Goal: Entertainment & Leisure: Consume media (video, audio)

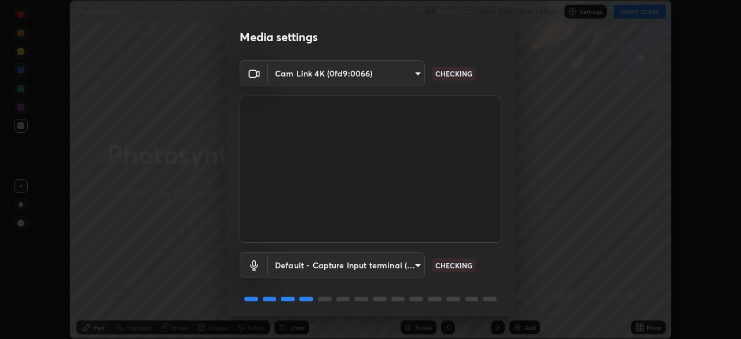
scroll to position [41, 0]
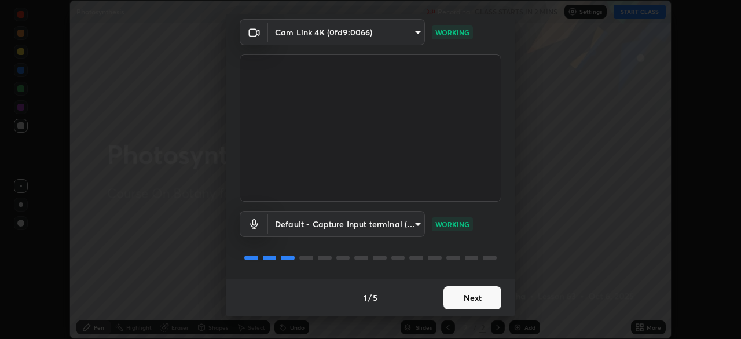
click at [464, 298] on button "Next" at bounding box center [473, 297] width 58 height 23
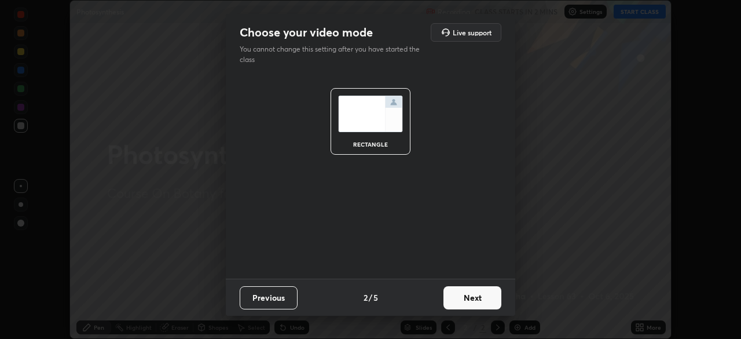
click at [471, 300] on button "Next" at bounding box center [473, 297] width 58 height 23
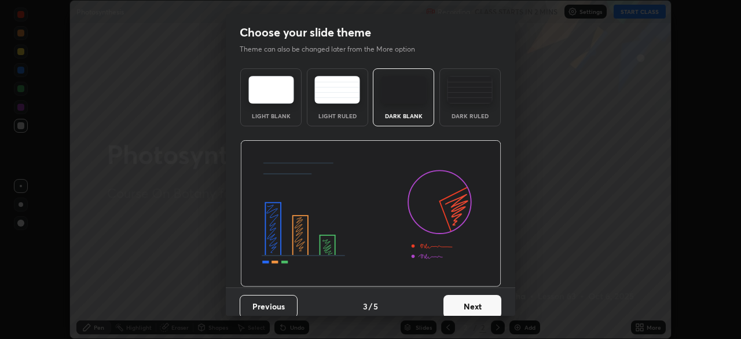
click at [482, 302] on button "Next" at bounding box center [473, 306] width 58 height 23
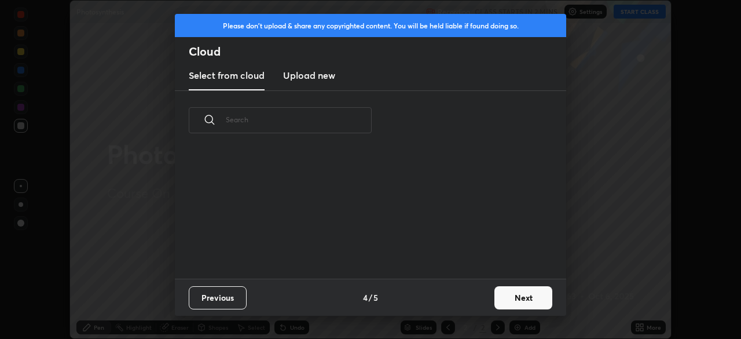
click at [502, 303] on button "Next" at bounding box center [524, 297] width 58 height 23
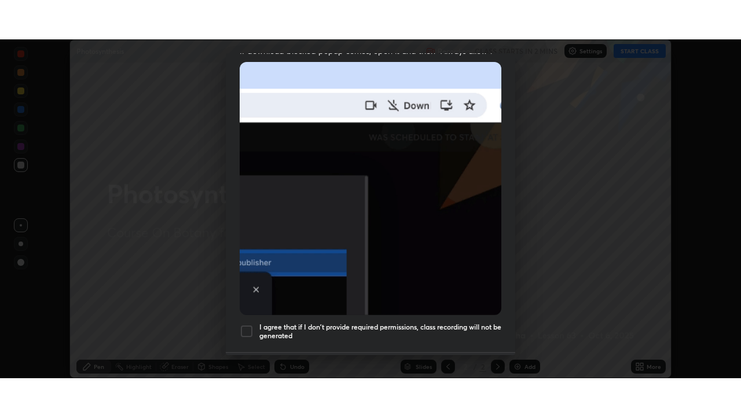
scroll to position [277, 0]
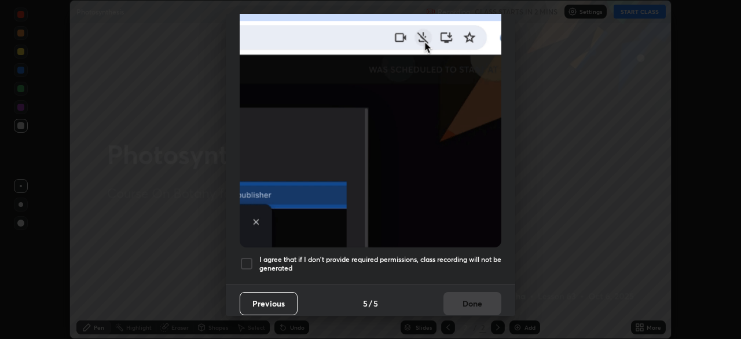
click at [248, 261] on div at bounding box center [247, 264] width 14 height 14
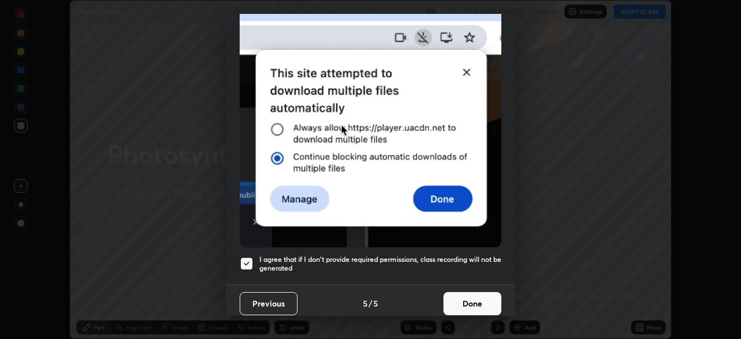
click at [463, 299] on button "Done" at bounding box center [473, 303] width 58 height 23
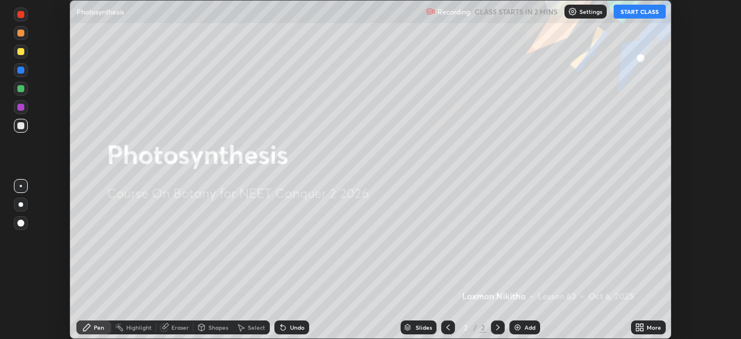
click at [624, 14] on button "START CLASS" at bounding box center [640, 12] width 52 height 14
click at [657, 326] on div "More" at bounding box center [654, 327] width 14 height 6
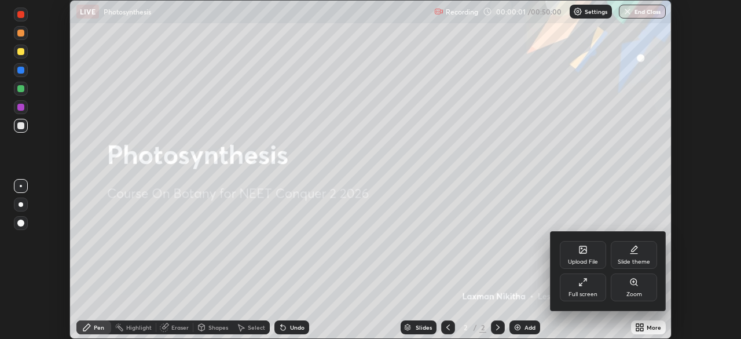
click at [590, 290] on div "Full screen" at bounding box center [583, 287] width 46 height 28
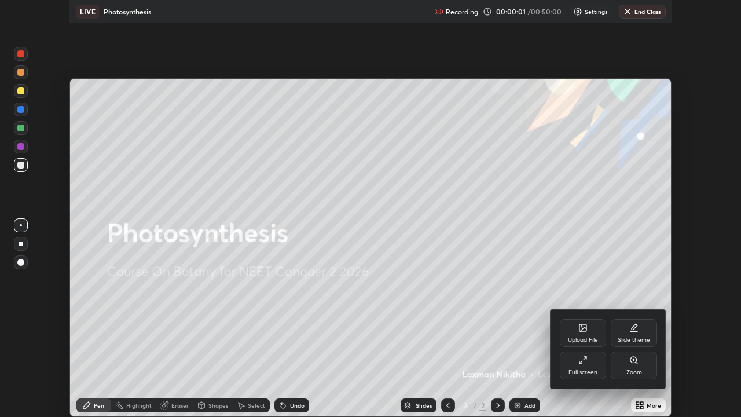
scroll to position [417, 741]
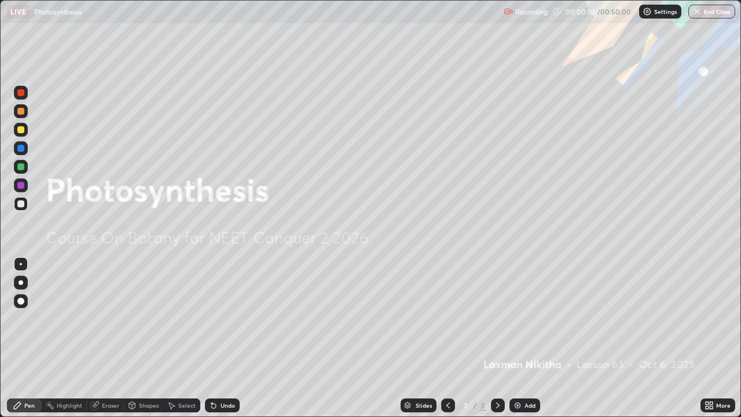
click at [532, 338] on div "Add" at bounding box center [525, 405] width 31 height 14
